Goal: Task Accomplishment & Management: Manage account settings

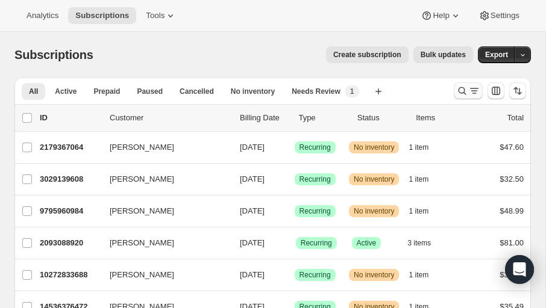
click at [459, 92] on icon "Search and filter results" at bounding box center [462, 91] width 8 height 8
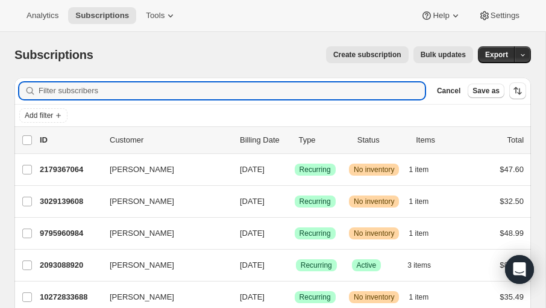
paste input "[EMAIL_ADDRESS][DOMAIN_NAME]"
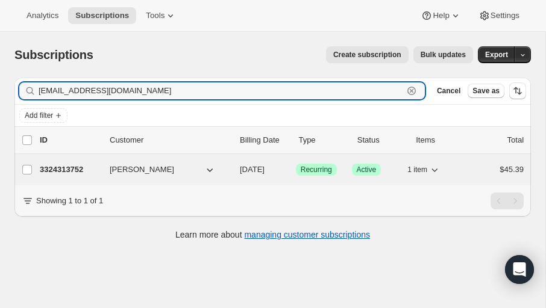
type input "[EMAIL_ADDRESS][DOMAIN_NAME]"
click at [58, 170] on p "3324313752" at bounding box center [70, 170] width 60 height 12
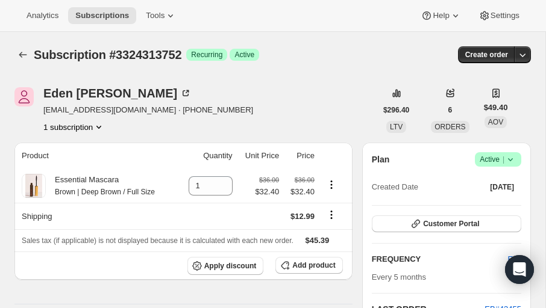
click at [508, 160] on icon at bounding box center [510, 160] width 12 height 12
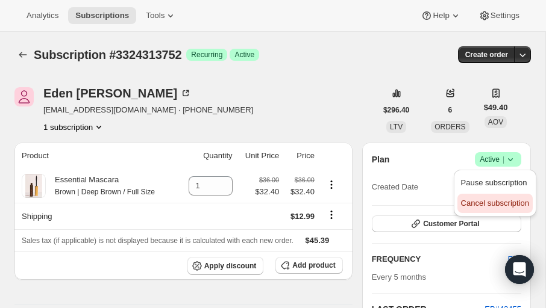
click at [483, 204] on span "Cancel subscription" at bounding box center [495, 203] width 68 height 9
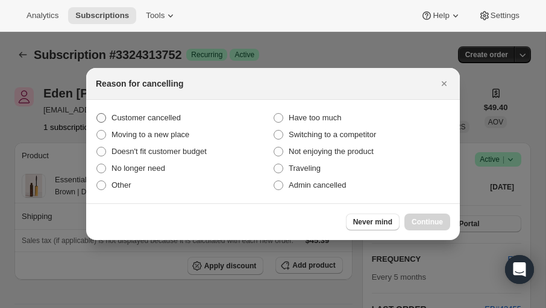
click at [96, 116] on span ":rbv:" at bounding box center [101, 118] width 10 height 10
click at [96, 114] on input "Customer cancelled" at bounding box center [96, 113] width 1 height 1
radio input "true"
click at [431, 218] on span "Continue" at bounding box center [426, 222] width 31 height 10
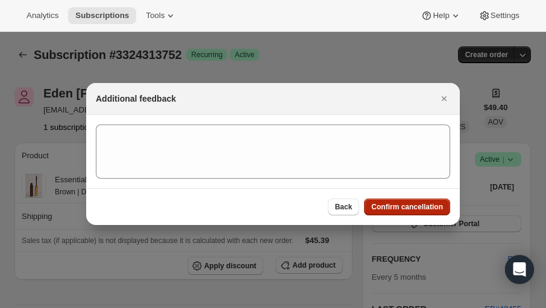
click at [428, 204] on span "Confirm cancellation" at bounding box center [407, 207] width 72 height 10
